Goal: Transaction & Acquisition: Purchase product/service

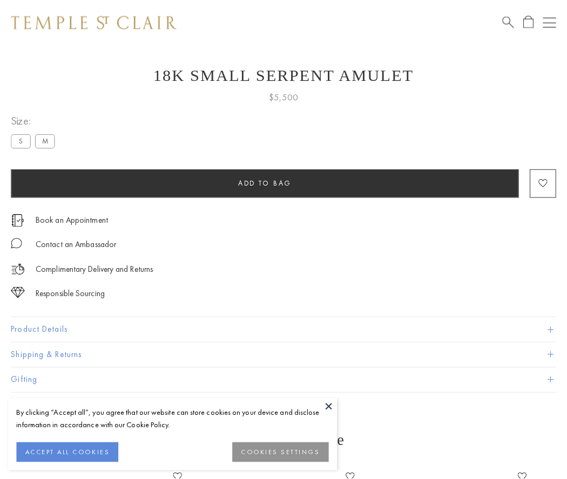
scroll to position [43, 0]
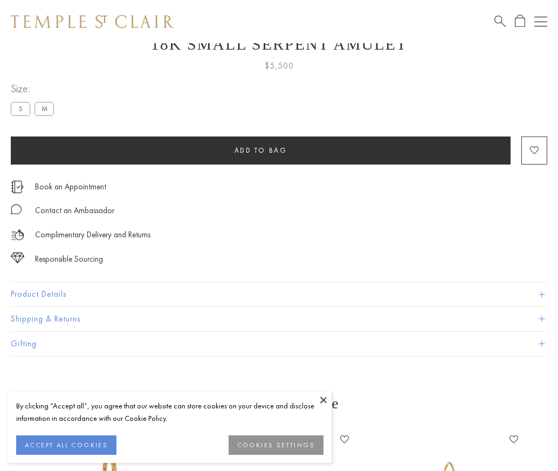
click at [261, 150] on span "Add to bag" at bounding box center [261, 150] width 53 height 9
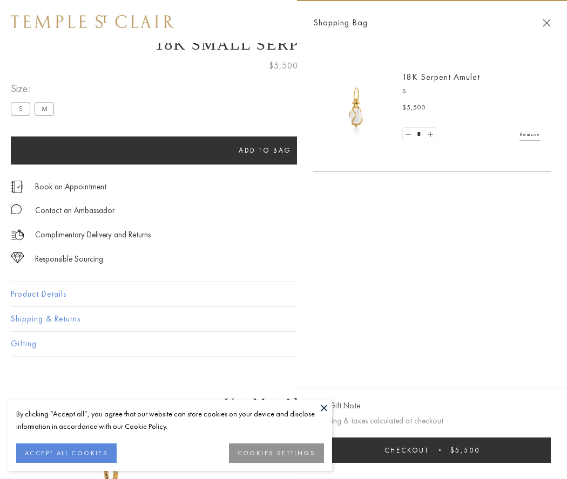
click at [439, 450] on button "Checkout $5,500" at bounding box center [431, 450] width 237 height 25
